Goal: Task Accomplishment & Management: Complete application form

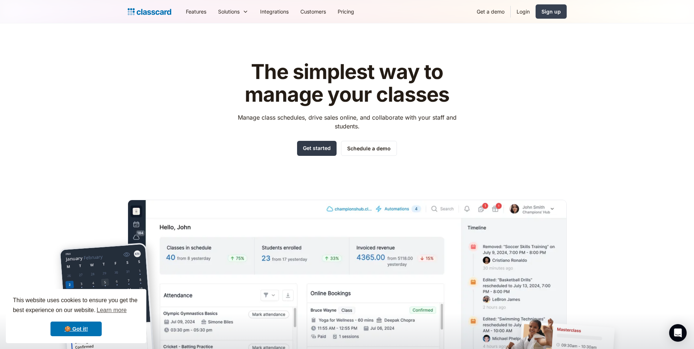
click at [316, 148] on link "Get started" at bounding box center [316, 148] width 39 height 15
click at [302, 150] on link "Get started" at bounding box center [316, 148] width 39 height 15
